Goal: Complete application form: Complete application form

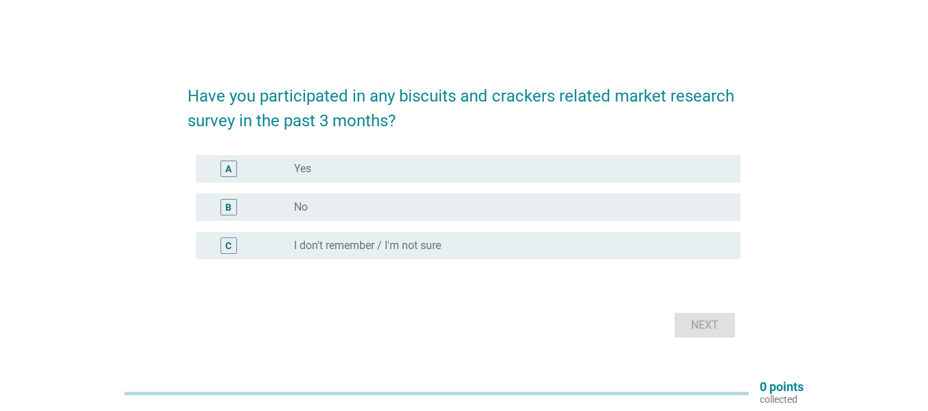
click at [335, 203] on div "radio_button_unchecked No" at bounding box center [506, 208] width 424 height 14
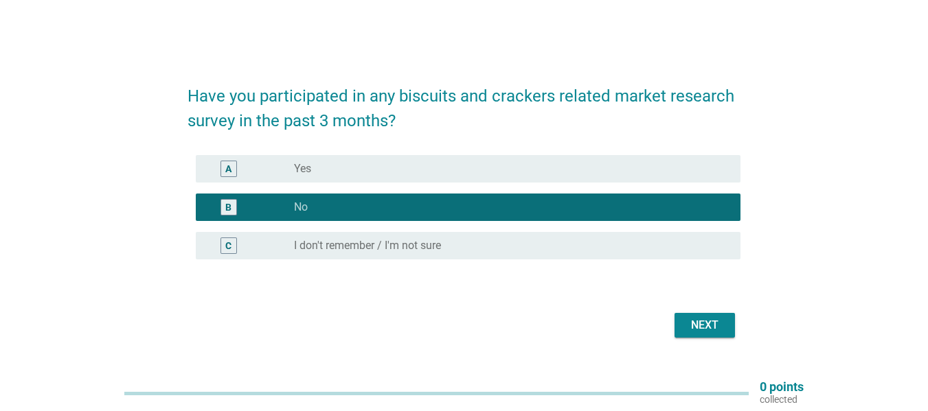
click at [723, 326] on div "Next" at bounding box center [704, 325] width 38 height 16
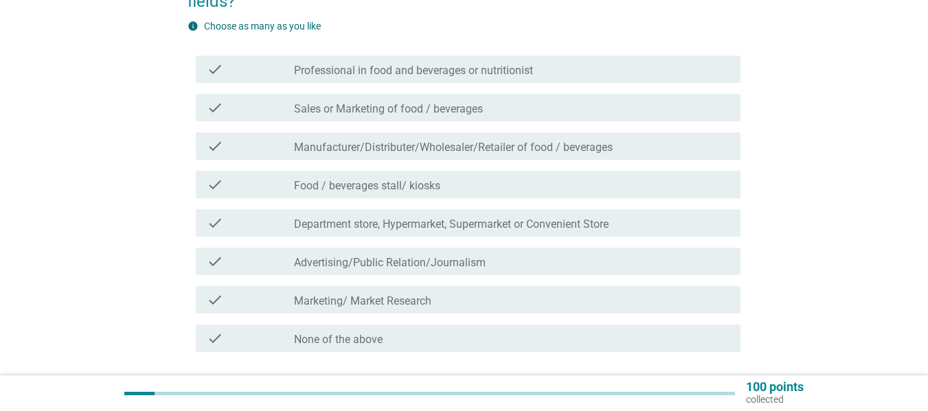
scroll to position [137, 0]
click at [340, 342] on label "None of the above" at bounding box center [338, 339] width 89 height 14
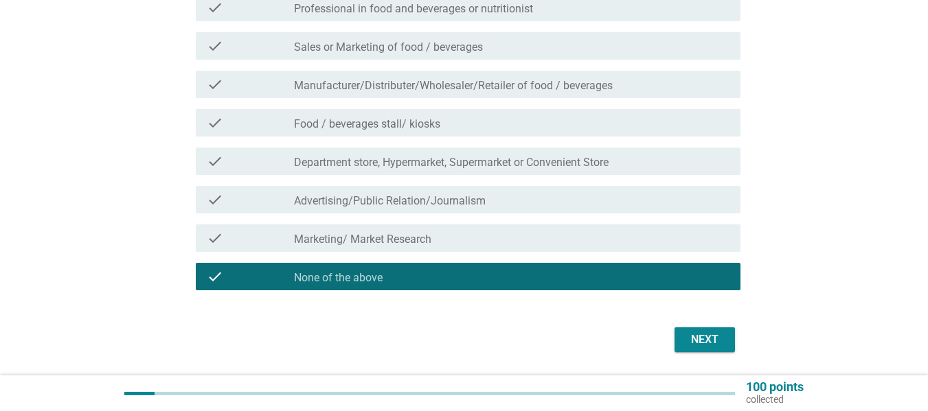
scroll to position [240, 0]
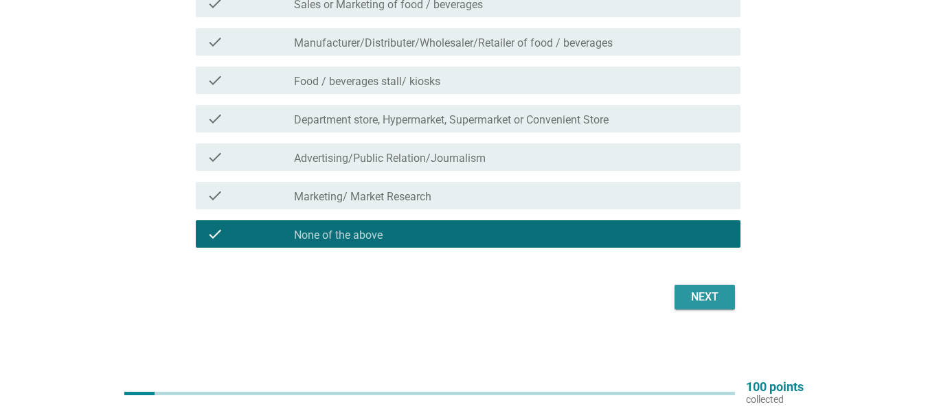
click at [703, 296] on div "Next" at bounding box center [704, 297] width 38 height 16
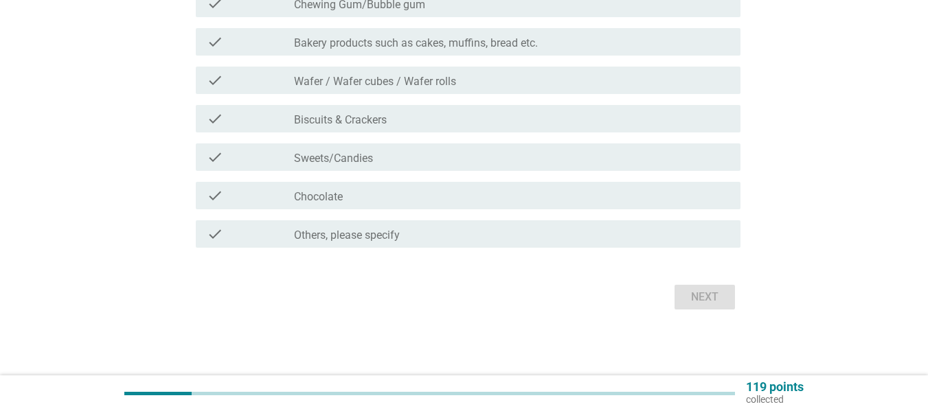
scroll to position [0, 0]
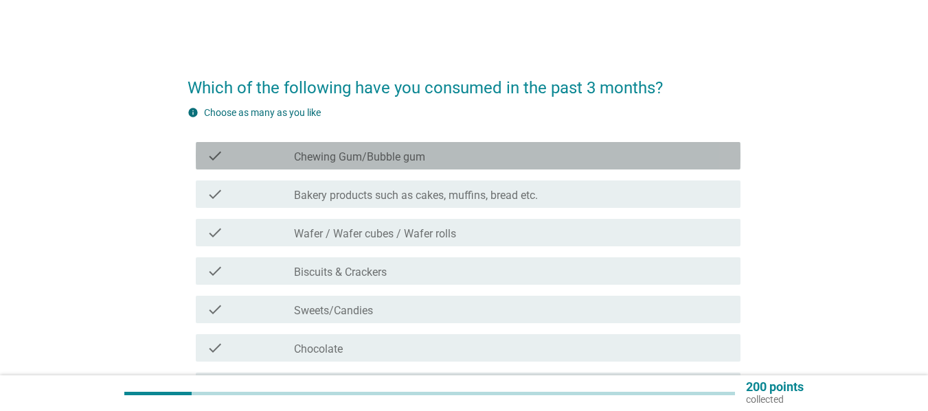
click at [385, 163] on label "Chewing Gum/Bubble gum" at bounding box center [359, 157] width 131 height 14
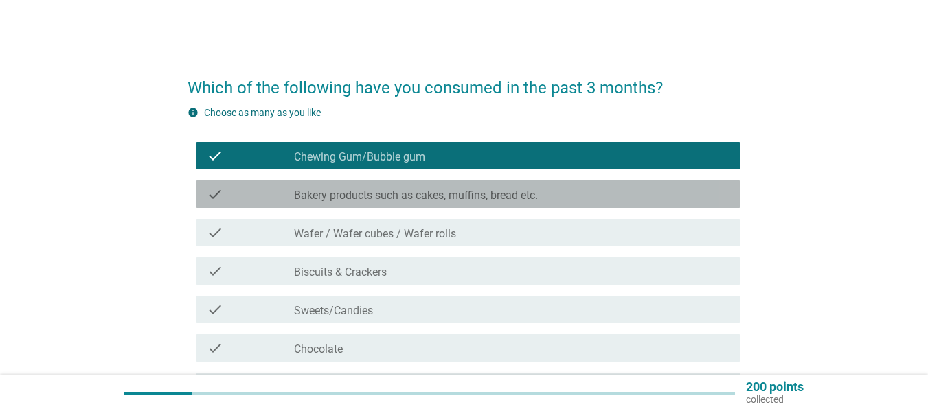
click at [386, 201] on label "Bakery products such as cakes, muffins, bread etc." at bounding box center [416, 196] width 244 height 14
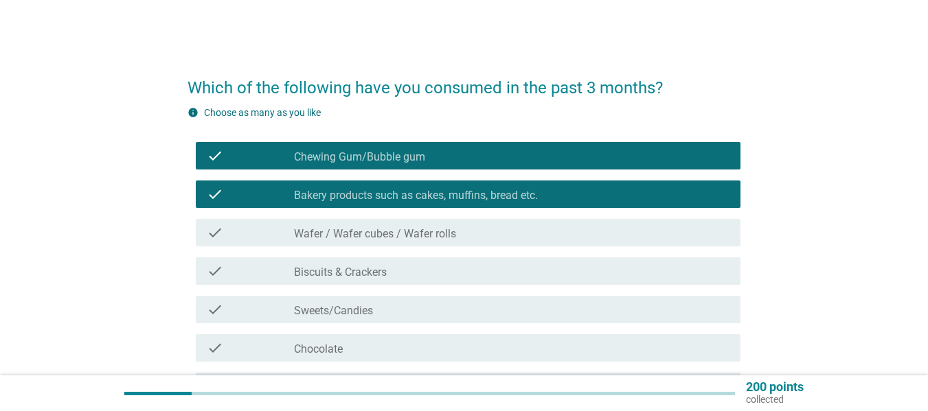
click at [359, 277] on label "Biscuits & Crackers" at bounding box center [340, 273] width 93 height 14
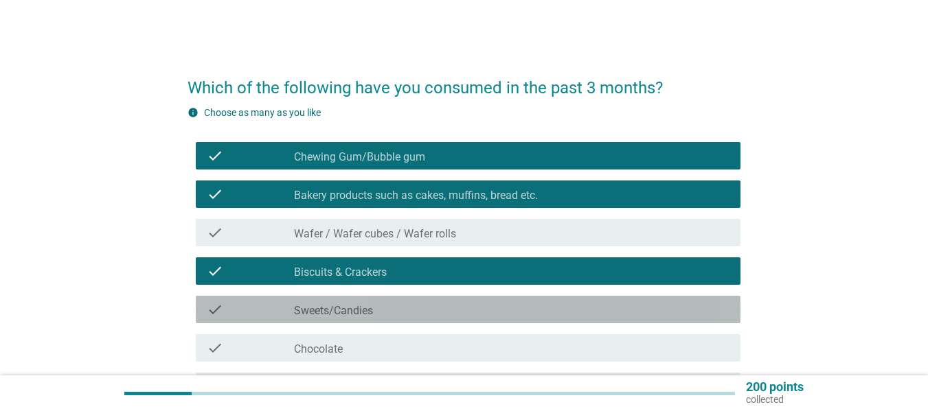
click at [350, 310] on label "Sweets/Candies" at bounding box center [333, 311] width 79 height 14
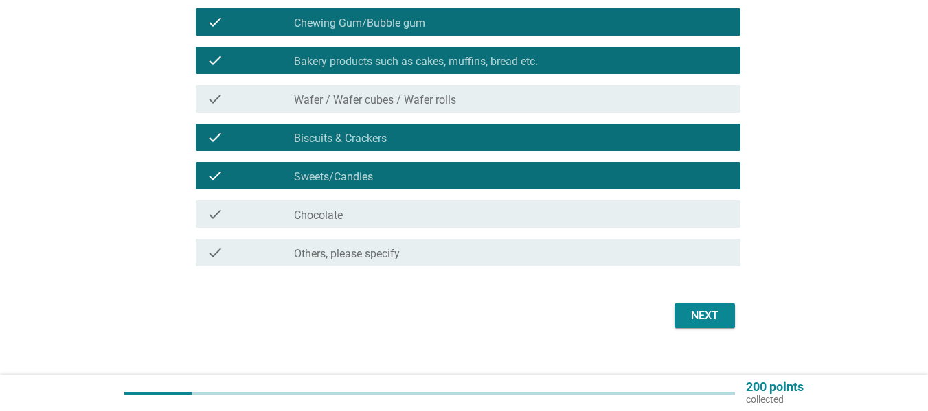
scroll to position [137, 0]
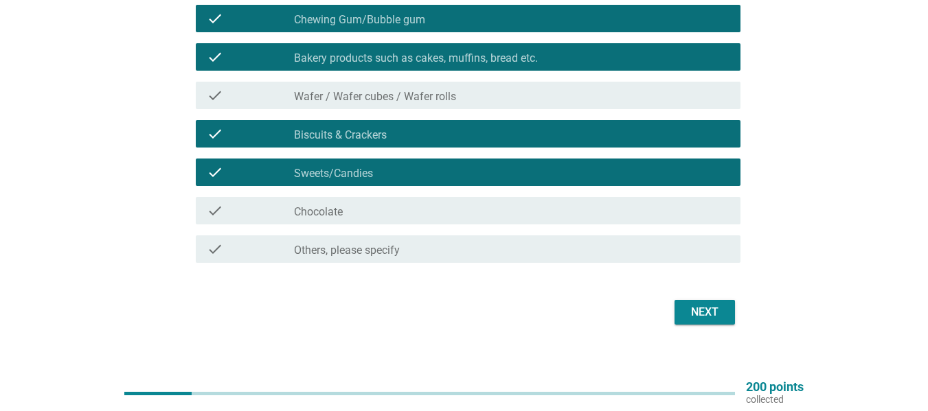
drag, startPoint x: 479, startPoint y: 213, endPoint x: 585, endPoint y: 260, distance: 115.6
click at [480, 213] on div "check_box_outline_blank Chocolate" at bounding box center [511, 211] width 435 height 16
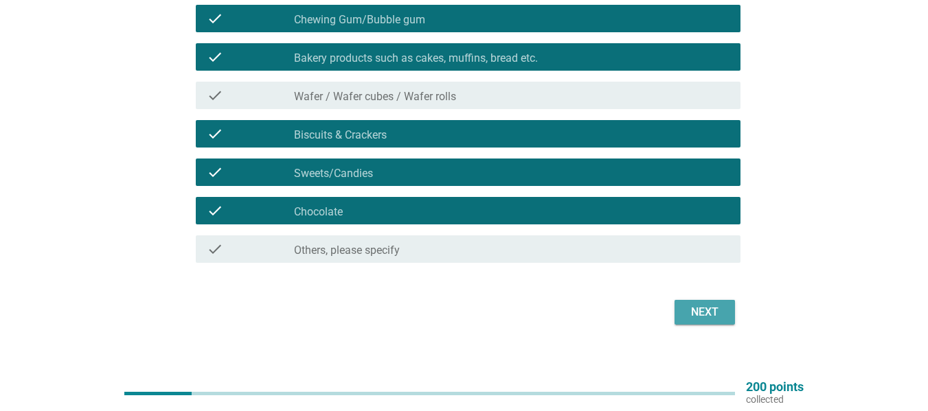
click at [713, 314] on div "Next" at bounding box center [704, 312] width 38 height 16
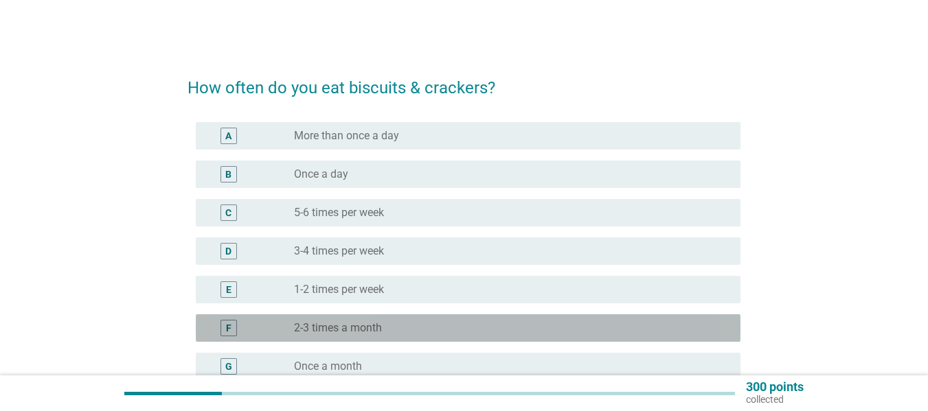
click at [378, 320] on div "radio_button_unchecked 2-3 times a month" at bounding box center [511, 328] width 435 height 16
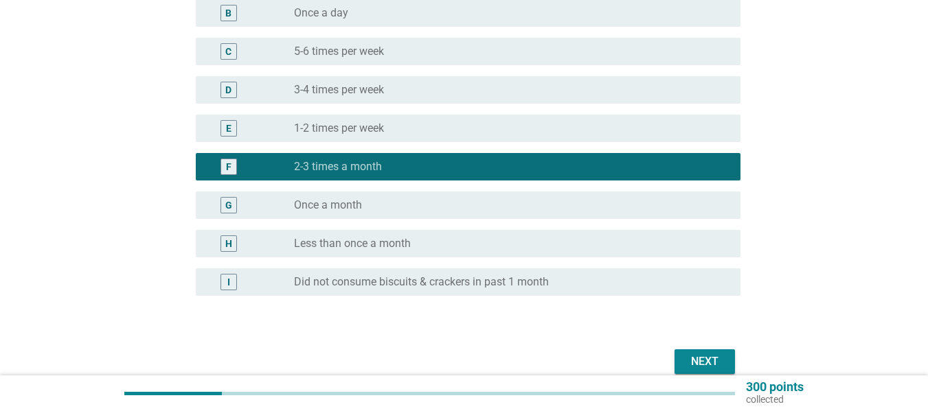
scroll to position [206, 0]
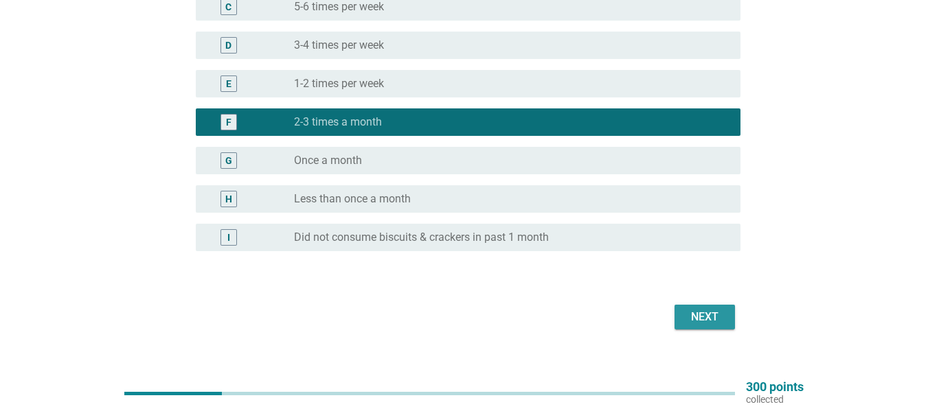
click at [677, 321] on button "Next" at bounding box center [704, 317] width 60 height 25
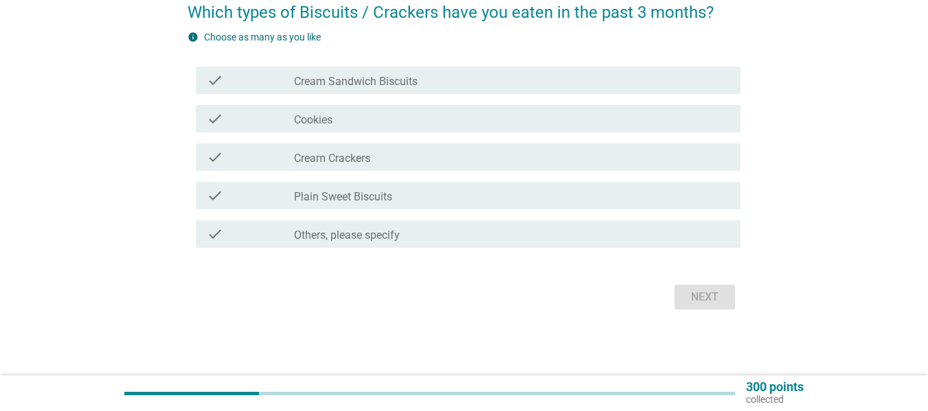
scroll to position [0, 0]
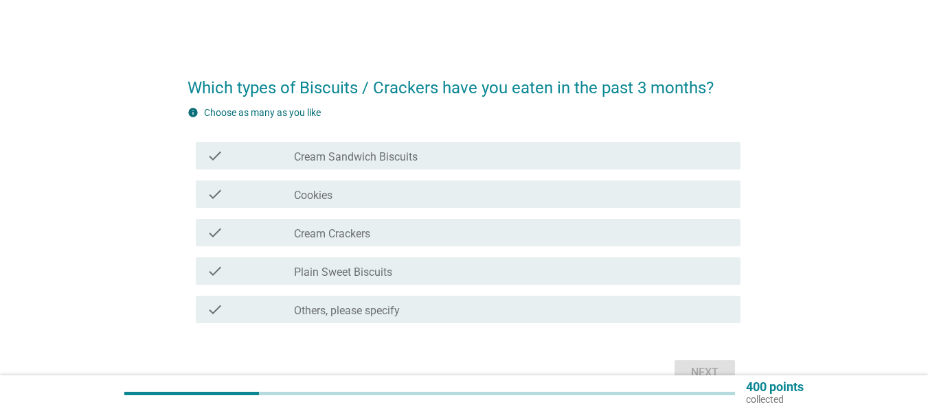
click at [368, 158] on label "Cream Sandwich Biscuits" at bounding box center [356, 157] width 124 height 14
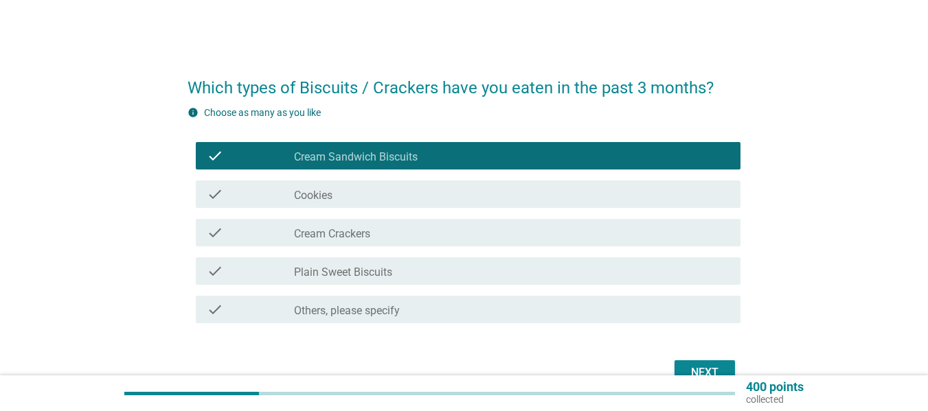
click at [366, 196] on div "check_box_outline_blank Cookies" at bounding box center [511, 194] width 435 height 16
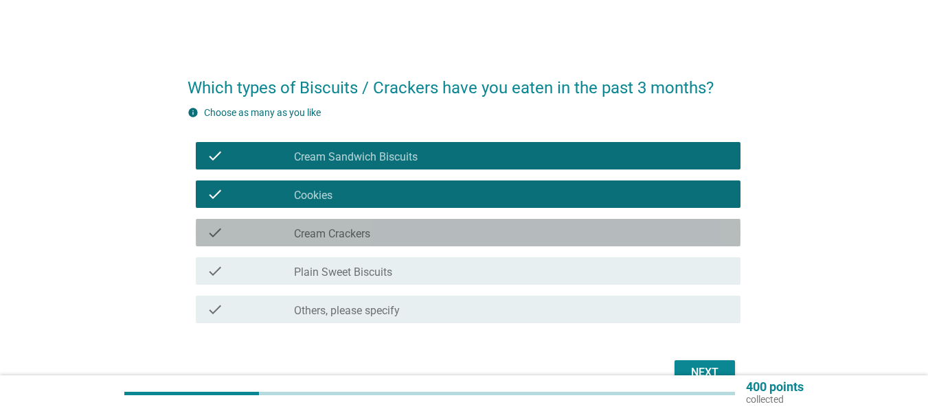
click at [370, 236] on label "Cream Crackers" at bounding box center [332, 234] width 76 height 14
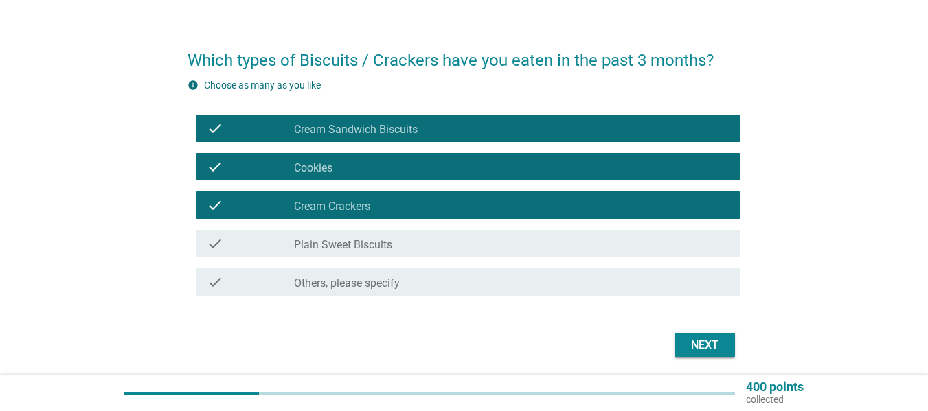
scroll to position [69, 0]
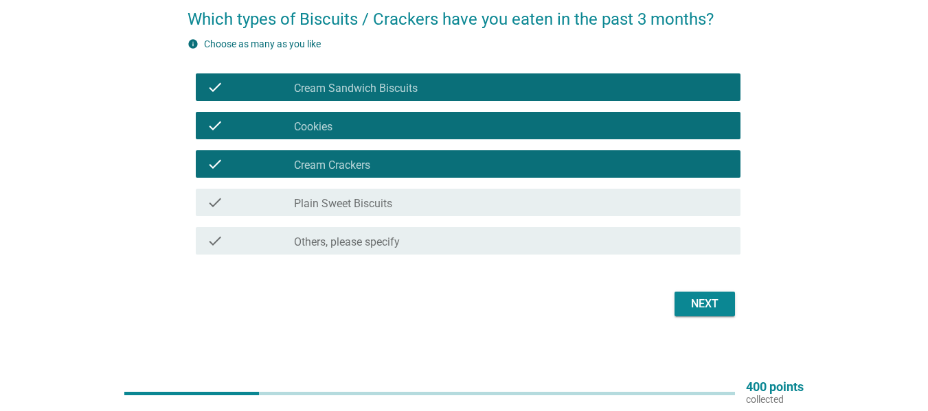
click at [697, 315] on button "Next" at bounding box center [704, 304] width 60 height 25
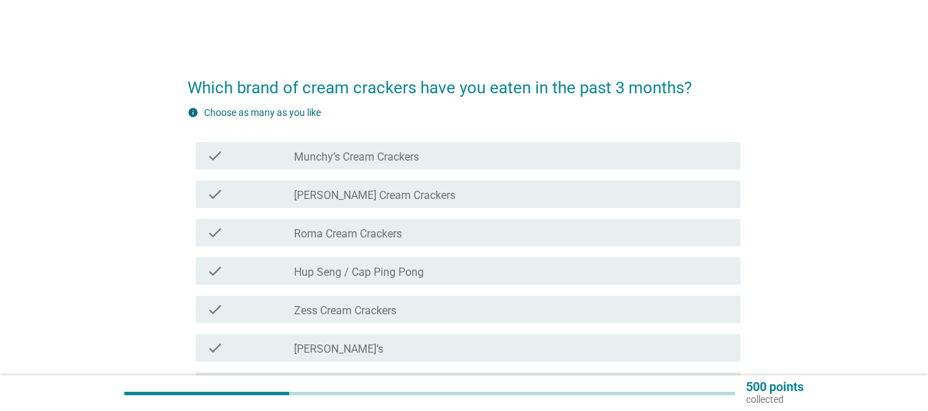
click at [410, 156] on label "Munchy’s Cream Crackers" at bounding box center [356, 157] width 125 height 14
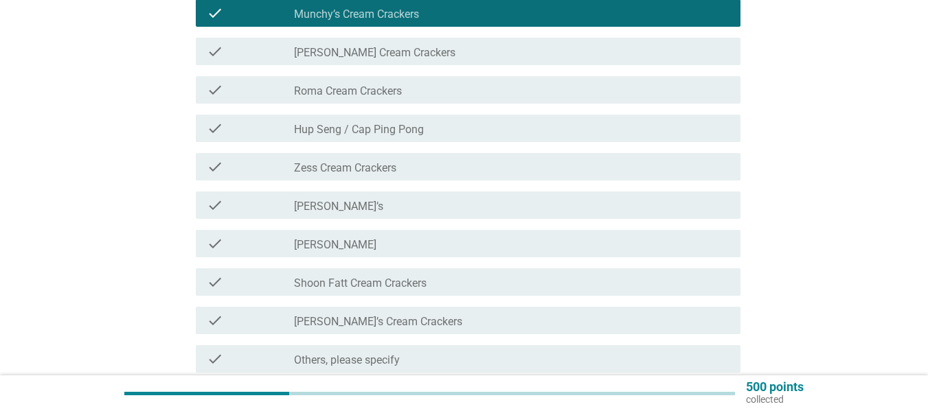
scroll to position [206, 0]
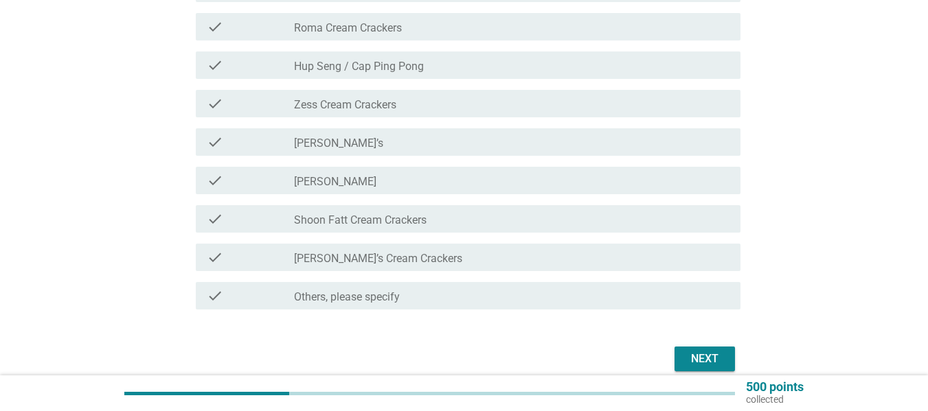
click at [311, 139] on label "[PERSON_NAME]’s" at bounding box center [338, 144] width 89 height 14
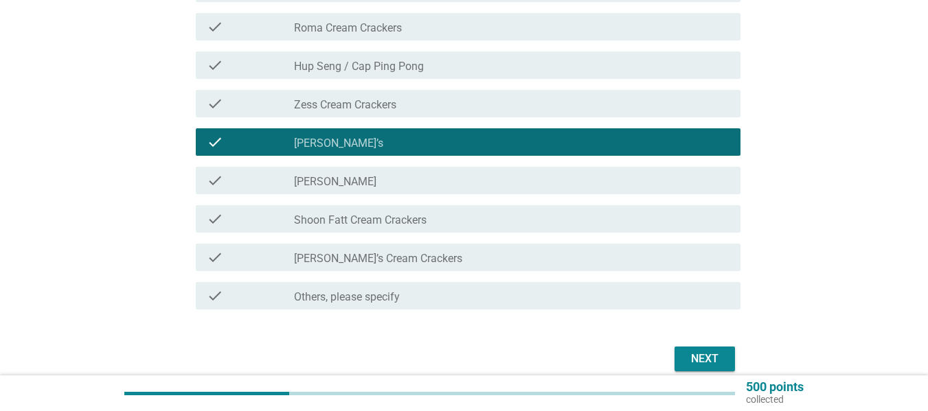
click at [367, 251] on div "check_box_outline_blank [PERSON_NAME]’s Cream Crackers" at bounding box center [511, 257] width 435 height 16
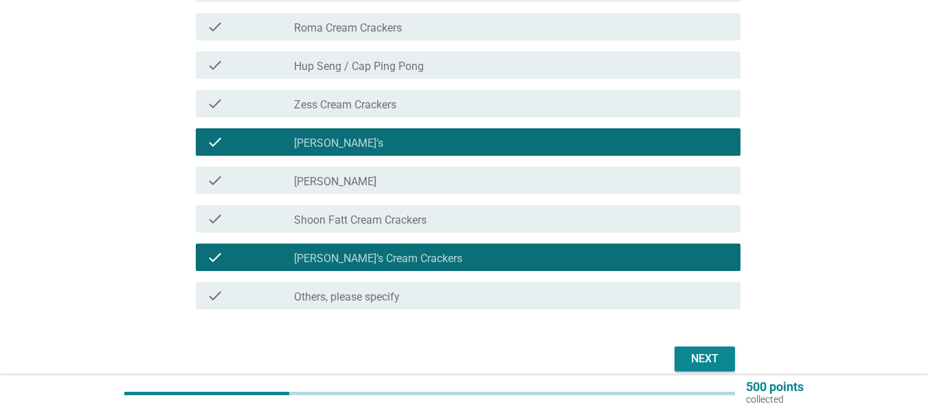
click at [689, 352] on div "Next" at bounding box center [704, 359] width 38 height 16
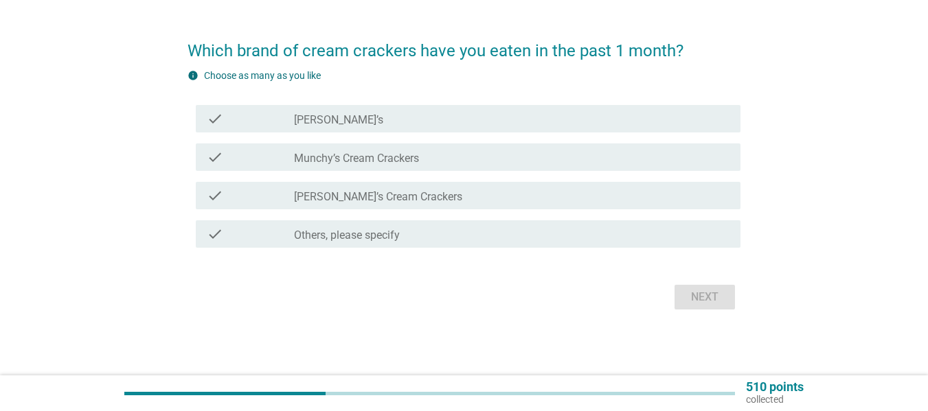
scroll to position [0, 0]
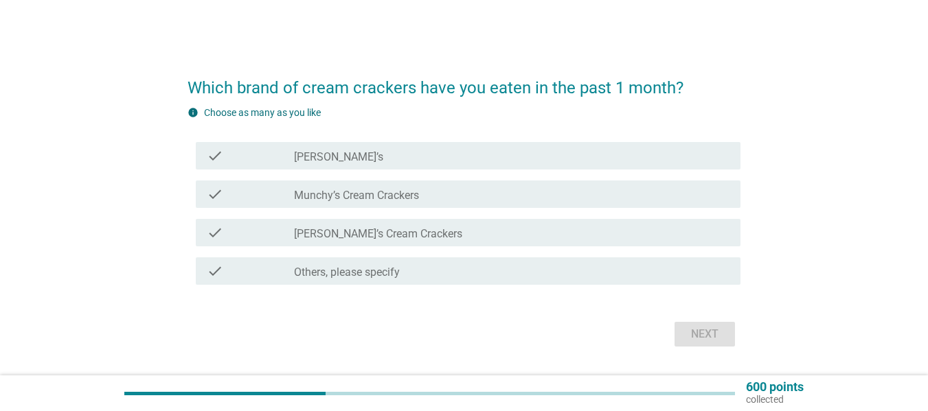
click at [343, 161] on div "check_box_outline_blank [PERSON_NAME]’s" at bounding box center [511, 156] width 435 height 16
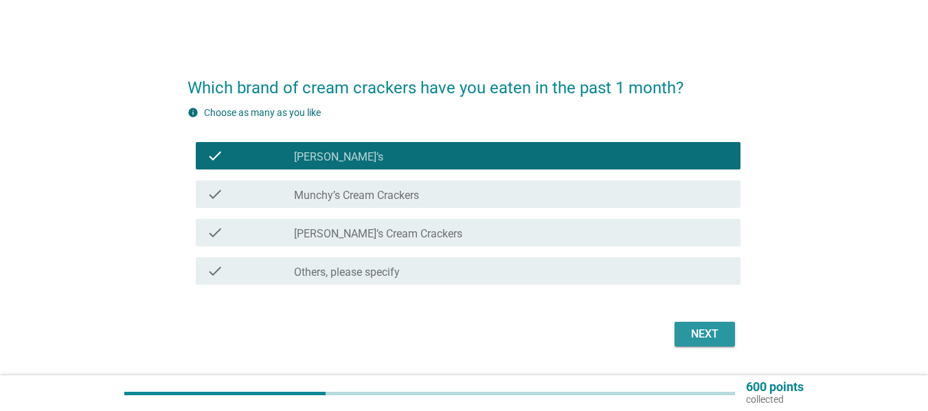
drag, startPoint x: 712, startPoint y: 336, endPoint x: 380, endPoint y: 312, distance: 333.2
click at [371, 339] on div "Next" at bounding box center [463, 334] width 553 height 33
click at [386, 236] on label "[PERSON_NAME]’s Cream Crackers" at bounding box center [378, 234] width 168 height 14
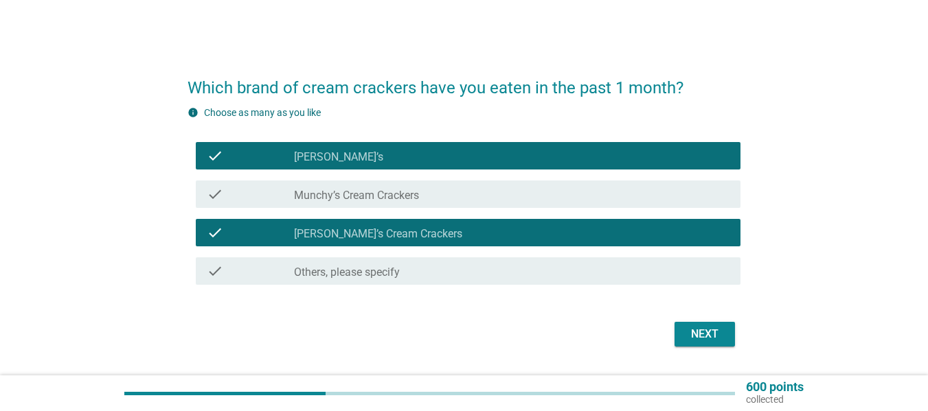
click at [710, 335] on div "Next" at bounding box center [704, 334] width 38 height 16
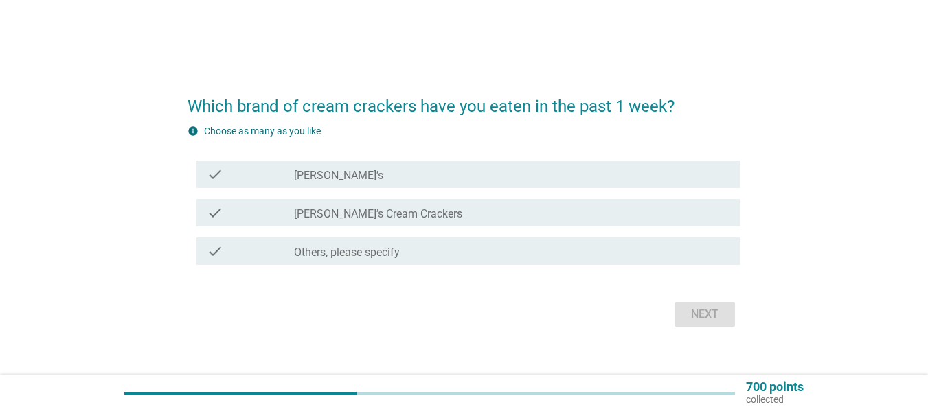
click at [360, 183] on div "check check_box_outline_blank [PERSON_NAME]’s" at bounding box center [468, 174] width 545 height 27
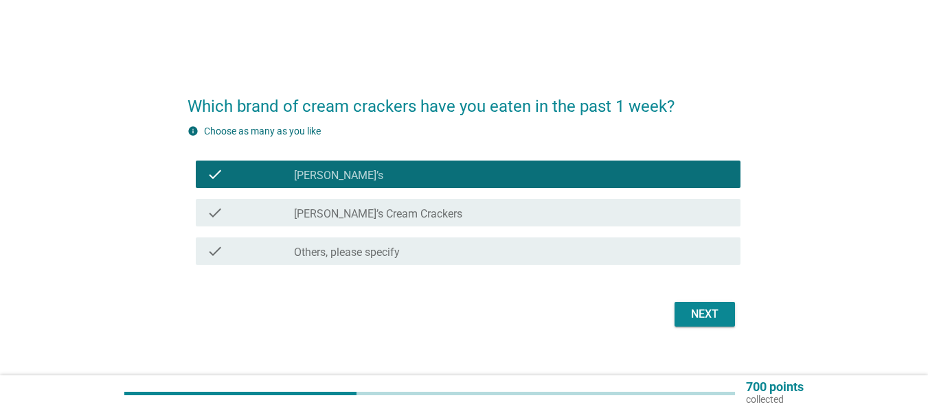
click at [391, 207] on div "check_box [PERSON_NAME]’s Cream Crackers" at bounding box center [511, 213] width 435 height 16
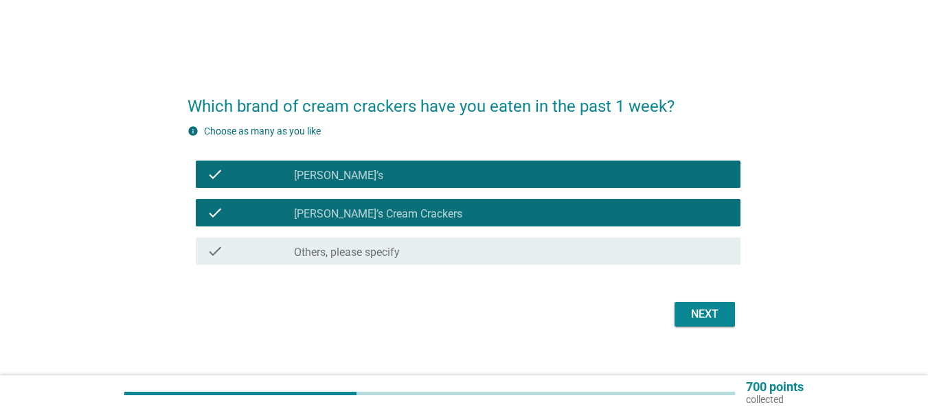
click at [398, 181] on div "check_box_outline_blank [PERSON_NAME]’s" at bounding box center [511, 174] width 435 height 16
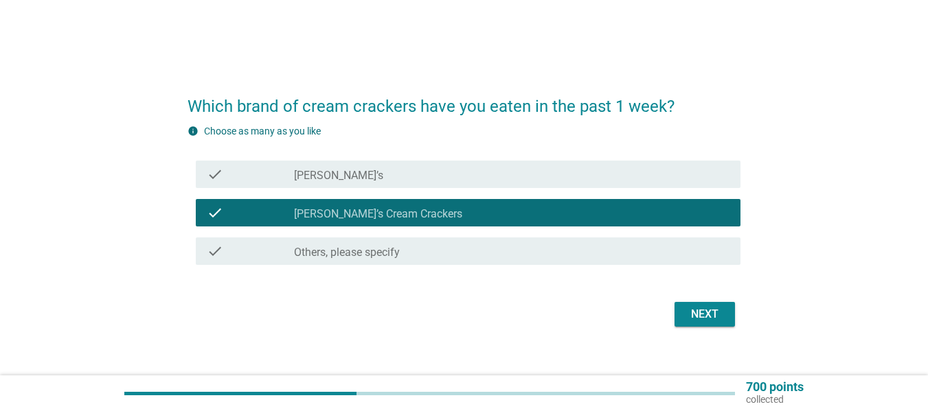
click at [726, 319] on button "Next" at bounding box center [704, 314] width 60 height 25
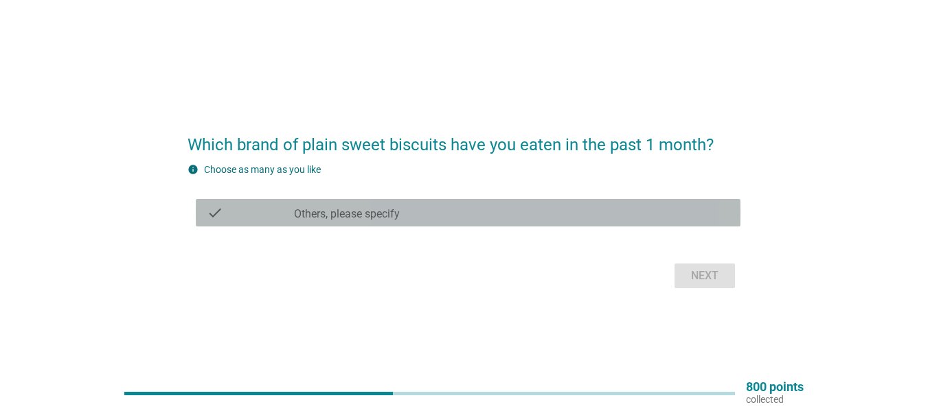
drag, startPoint x: 473, startPoint y: 205, endPoint x: 480, endPoint y: 214, distance: 11.3
click at [480, 214] on div "check_box Others, please specify" at bounding box center [511, 213] width 435 height 16
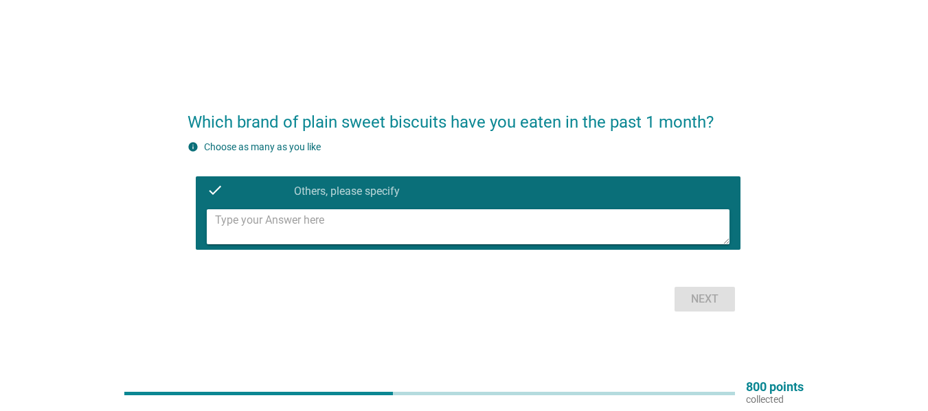
click at [349, 223] on textarea at bounding box center [472, 226] width 514 height 35
type textarea "home made"
click at [729, 317] on div "Which brand of plain sweet biscuits have you eaten in the past 1 month? info Ch…" at bounding box center [463, 206] width 575 height 242
click at [727, 310] on button "Next" at bounding box center [704, 299] width 60 height 25
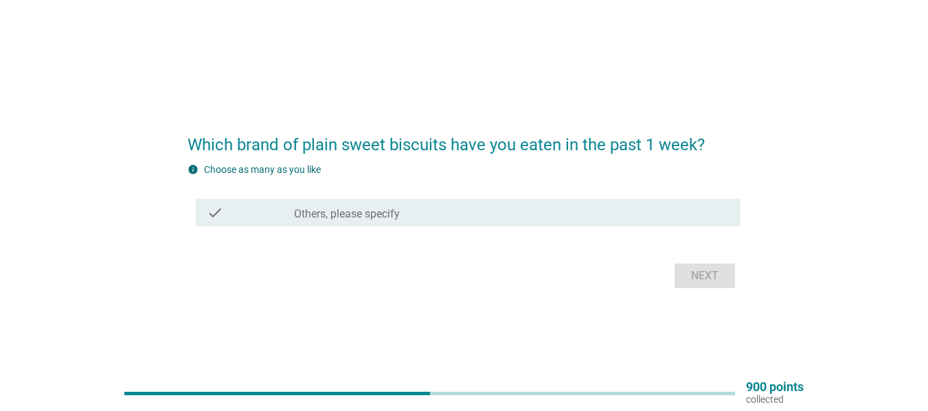
click at [345, 213] on label "Others, please specify" at bounding box center [347, 214] width 106 height 14
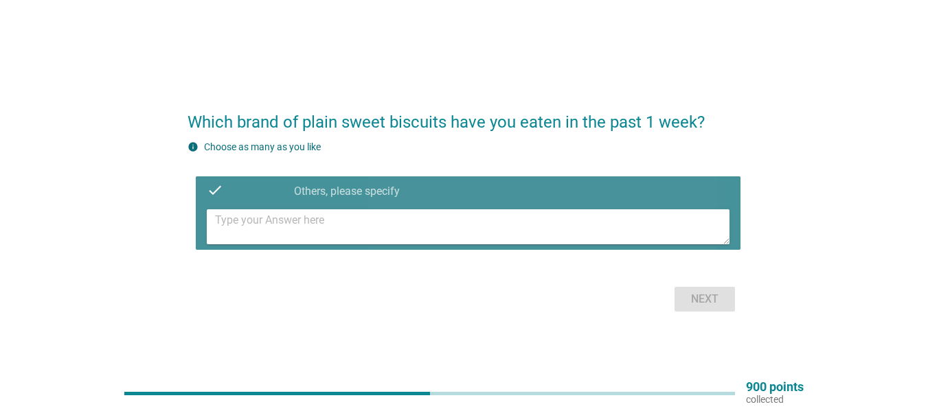
click at [402, 218] on textarea at bounding box center [472, 226] width 514 height 35
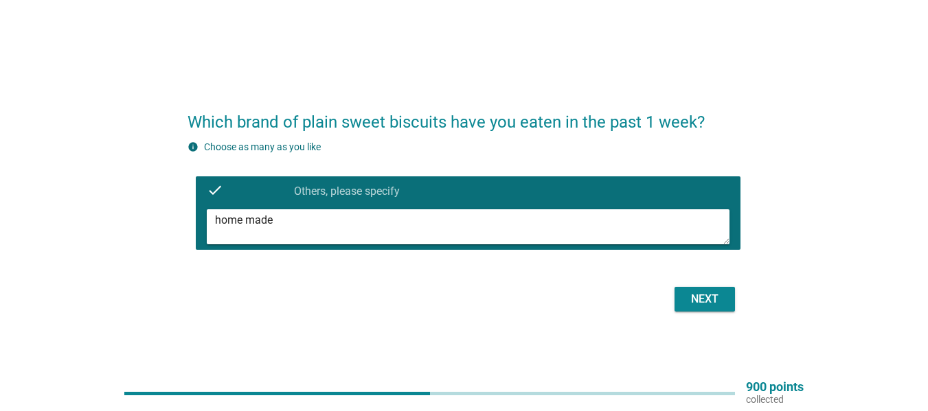
type textarea "home made"
click at [740, 312] on div "Next" at bounding box center [463, 299] width 553 height 33
click at [720, 303] on div "Next" at bounding box center [704, 299] width 38 height 16
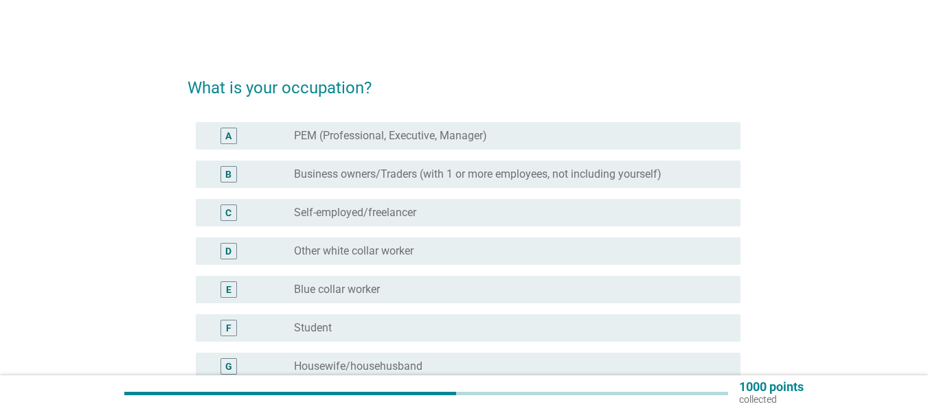
click at [342, 261] on div "D radio_button_unchecked Other white collar worker" at bounding box center [468, 251] width 545 height 27
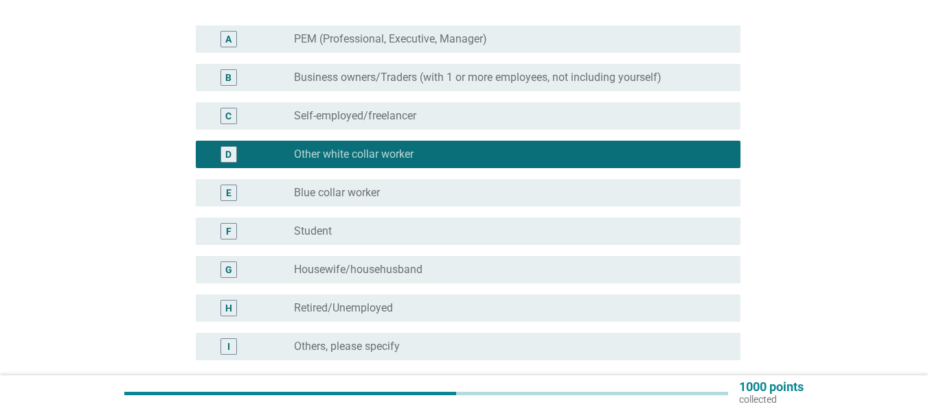
scroll to position [226, 0]
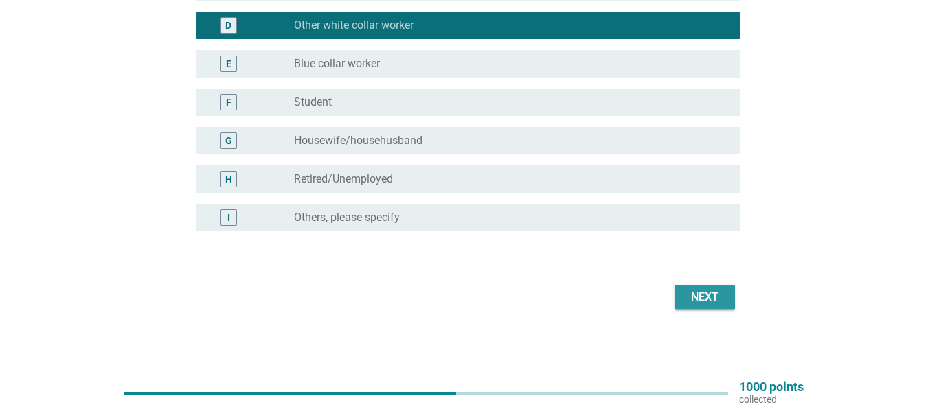
click at [706, 299] on div "Next" at bounding box center [704, 297] width 38 height 16
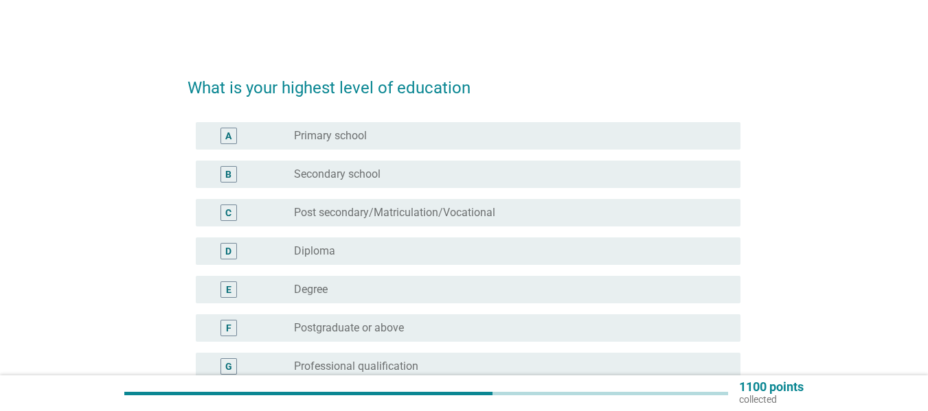
click at [380, 247] on div "radio_button_unchecked Diploma" at bounding box center [506, 251] width 424 height 14
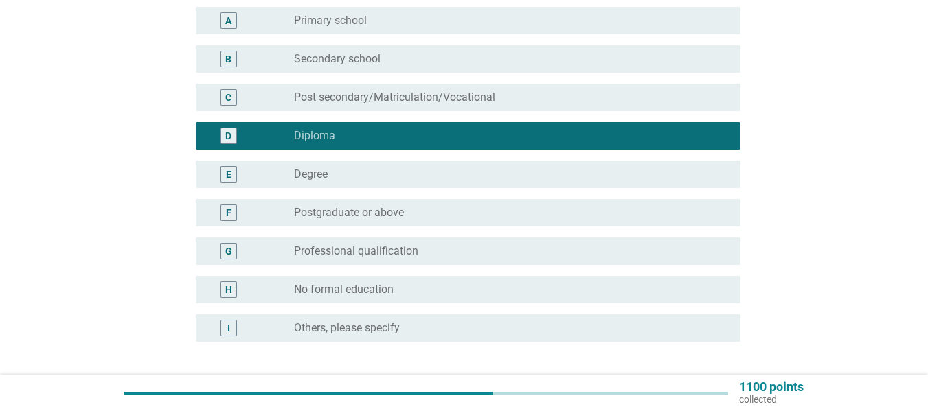
scroll to position [226, 0]
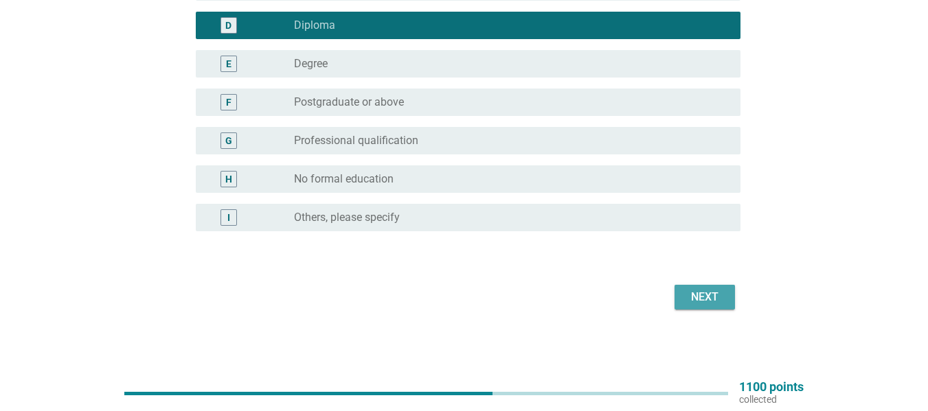
click at [714, 293] on div "Next" at bounding box center [704, 297] width 38 height 16
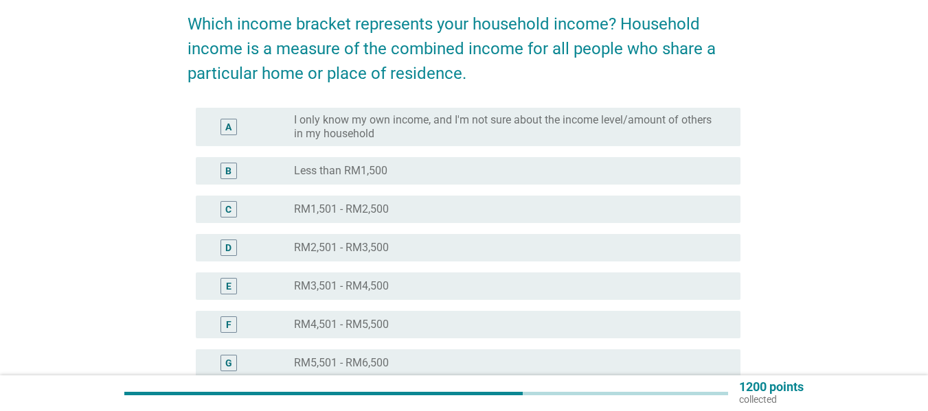
scroll to position [412, 0]
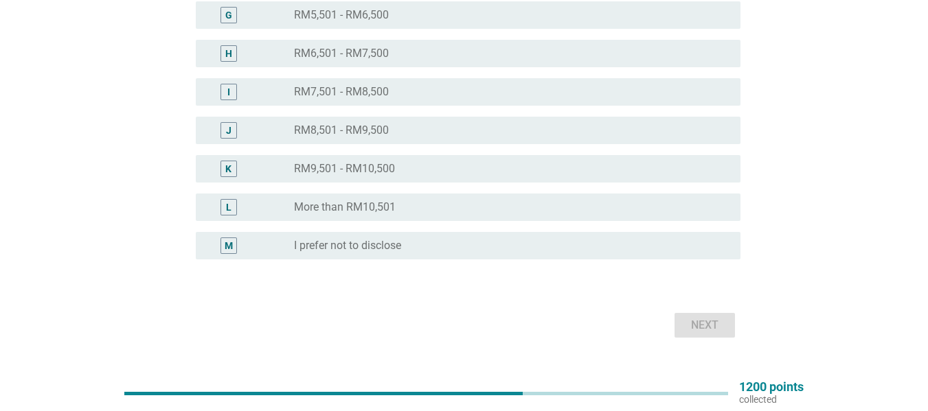
click at [357, 214] on label "More than RM10,501" at bounding box center [345, 208] width 102 height 14
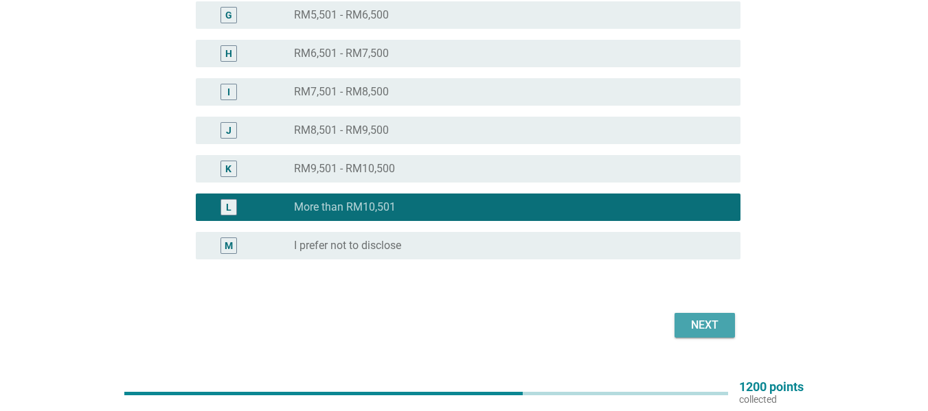
click at [709, 321] on div "Next" at bounding box center [704, 325] width 38 height 16
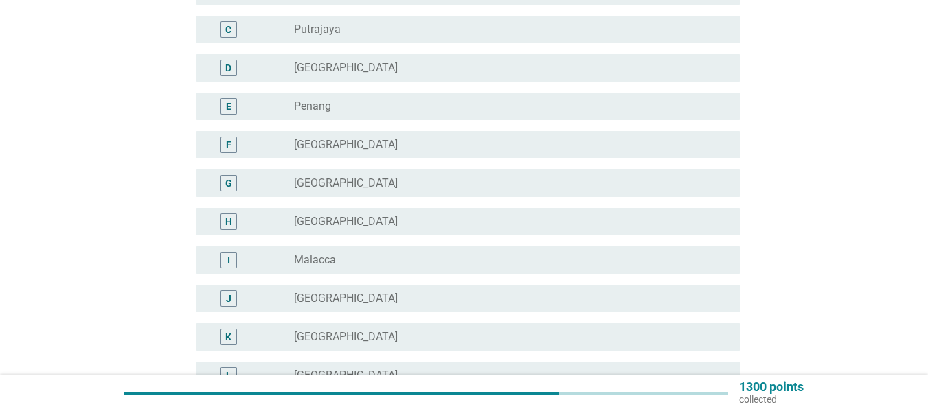
scroll to position [343, 0]
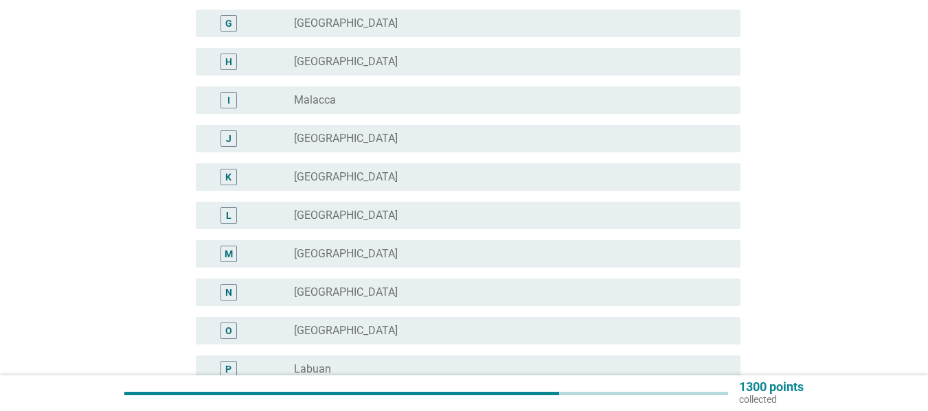
click at [337, 333] on div "radio_button_unchecked [GEOGRAPHIC_DATA]" at bounding box center [506, 331] width 424 height 14
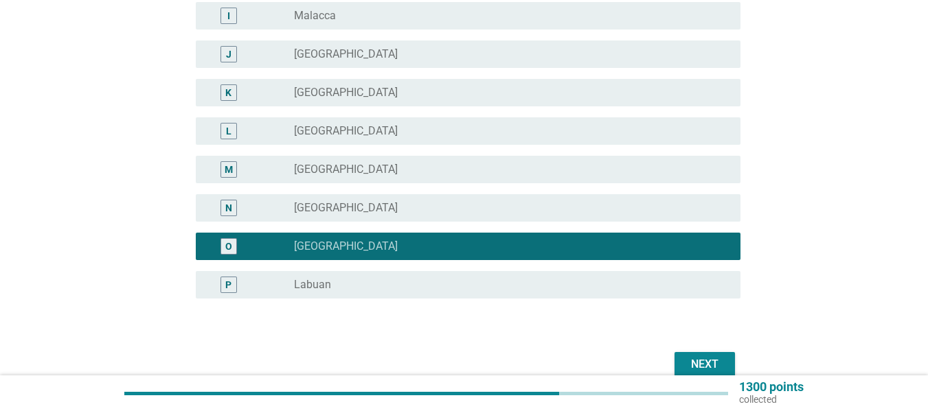
scroll to position [495, 0]
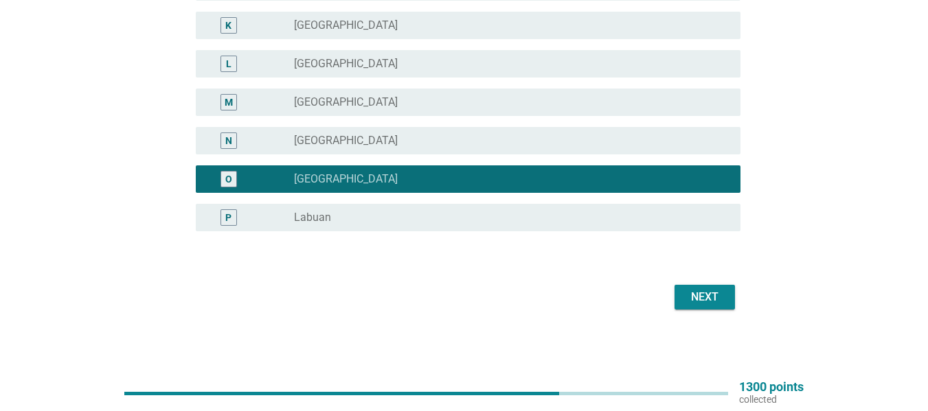
click at [725, 295] on button "Next" at bounding box center [704, 297] width 60 height 25
